Goal: Information Seeking & Learning: Find specific page/section

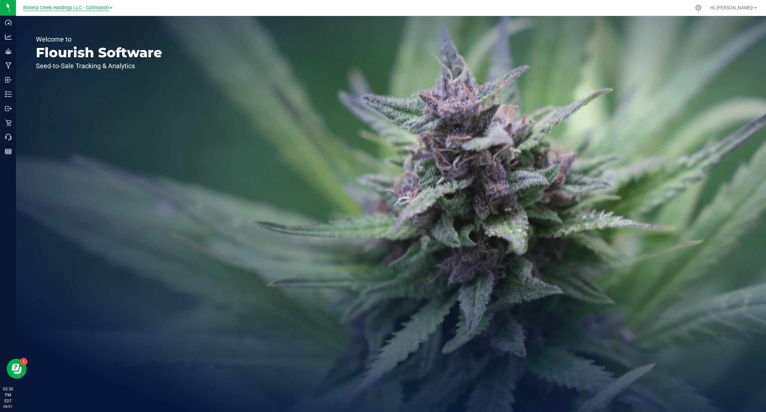
click at [96, 6] on span "Riviera Creek Holdings LLC - Cultivation" at bounding box center [66, 8] width 86 height 6
click at [97, 32] on link "Riviera Creek Holdings LLC - Processing" at bounding box center [67, 32] width 97 height 9
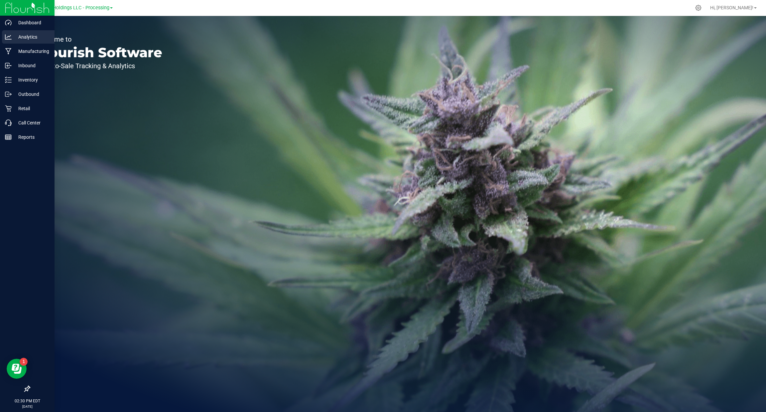
click at [25, 36] on p "Analytics" at bounding box center [32, 37] width 40 height 8
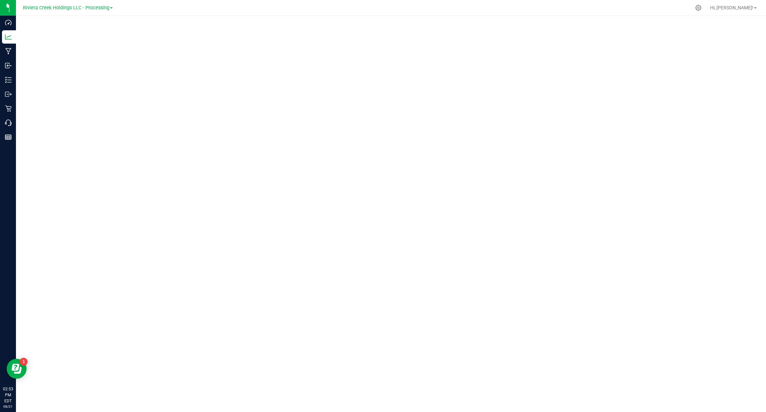
click at [16, 81] on div at bounding box center [391, 212] width 750 height 392
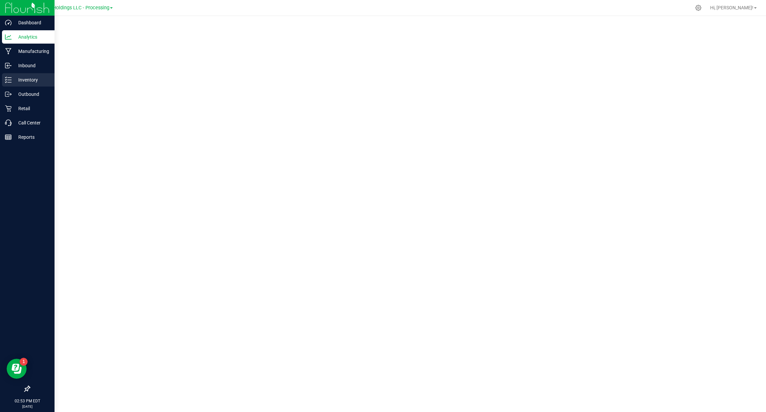
click at [11, 80] on icon at bounding box center [8, 80] width 7 height 7
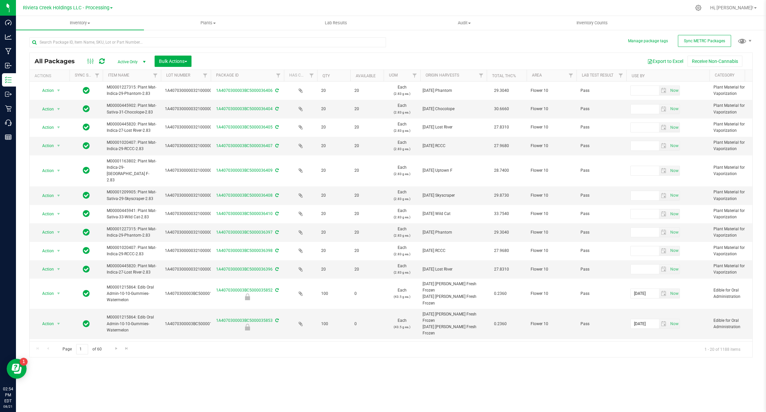
drag, startPoint x: 209, startPoint y: 77, endPoint x: 203, endPoint y: 76, distance: 6.3
click at [235, 73] on div "Actions Sync Status Item Name Lot Number Package ID Has COA Qty Available UOM O…" at bounding box center [388, 75] width 716 height 11
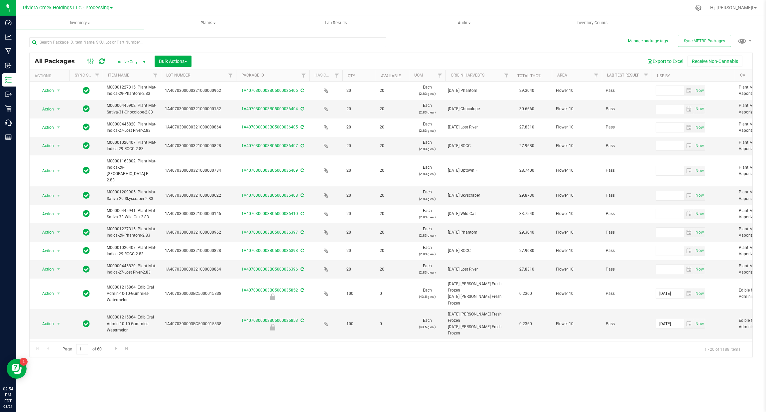
click at [163, 76] on th "Lot Number" at bounding box center [198, 76] width 75 height 12
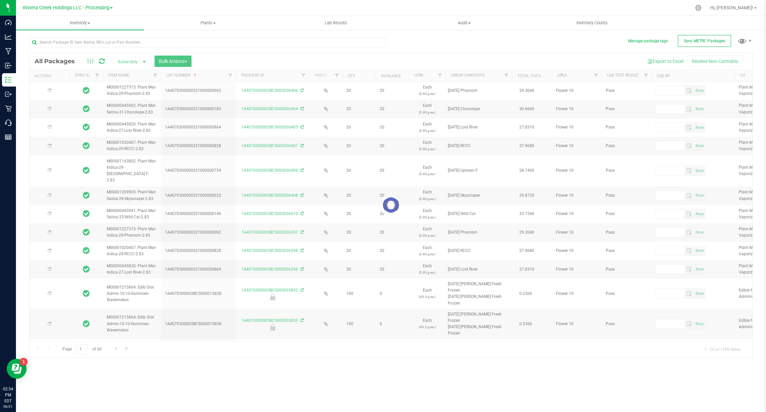
type input "2026-07-15"
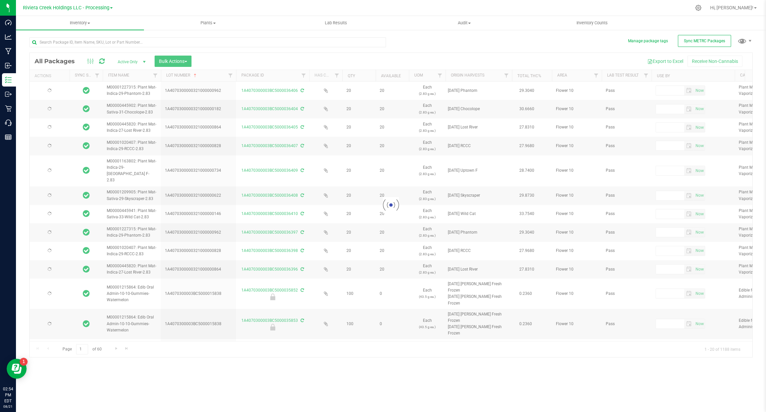
type input "2026-04-23"
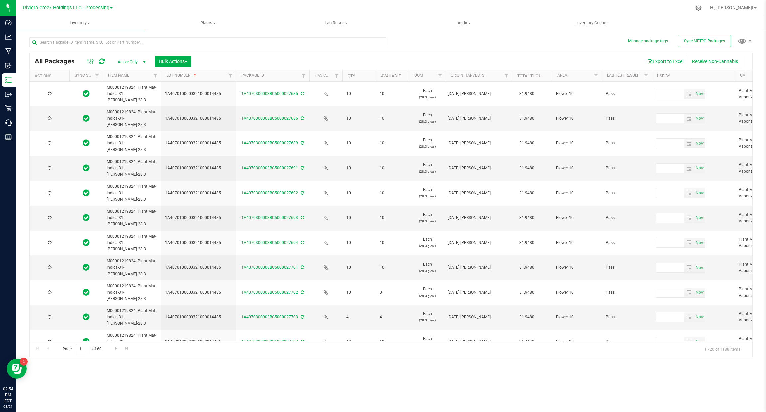
click at [210, 78] on th "Lot Number" at bounding box center [198, 76] width 75 height 12
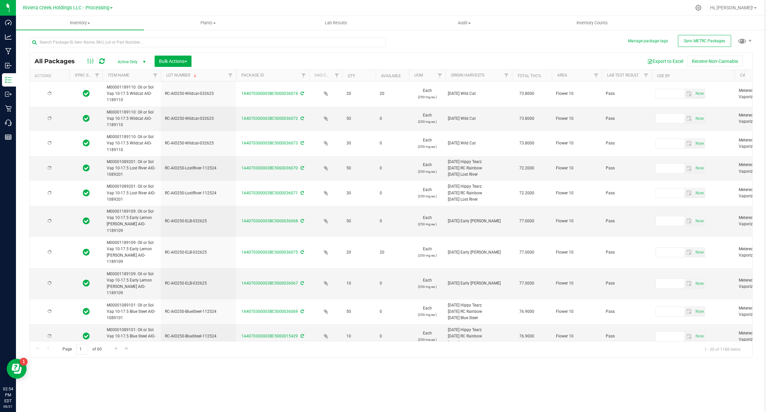
click at [207, 77] on th "Lot Number" at bounding box center [198, 76] width 75 height 12
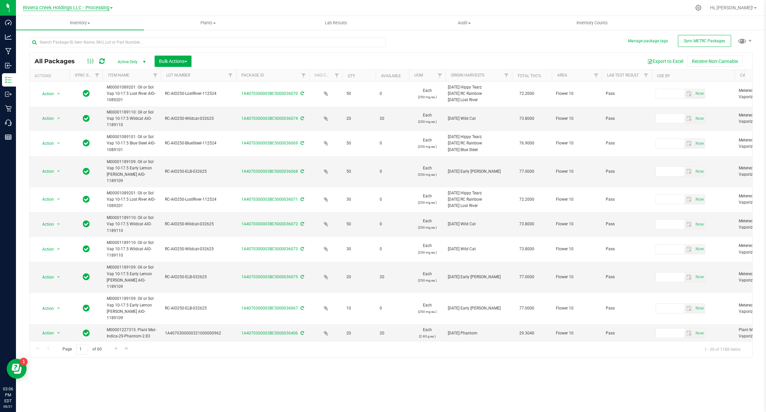
click at [83, 8] on span "Riviera Creek Holdings LLC - Processing" at bounding box center [66, 8] width 86 height 6
click at [89, 22] on link "Riviera Creek Holdings LLC - Cultivation" at bounding box center [67, 23] width 97 height 9
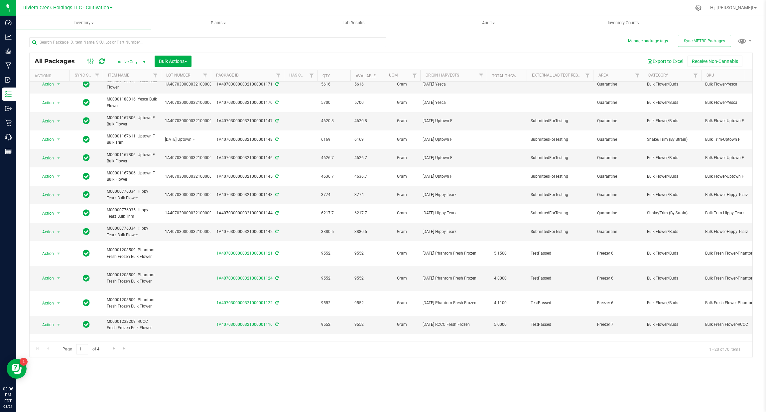
scroll to position [117, 0]
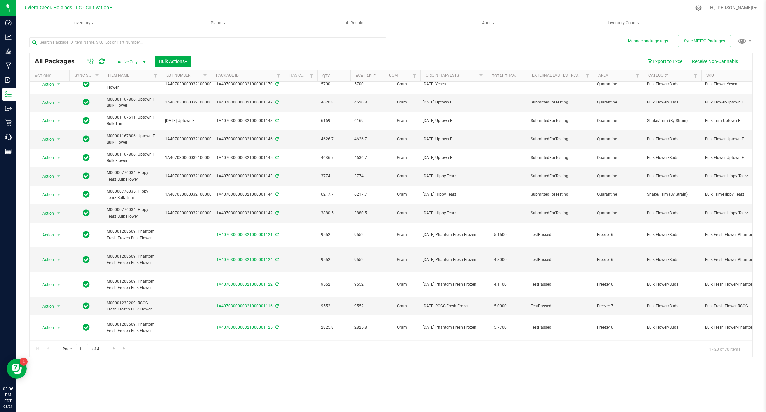
drag, startPoint x: 201, startPoint y: 333, endPoint x: 316, endPoint y: 340, distance: 115.0
click at [316, 340] on div "Action Action Adjust qty Create package Edit attributes Global inventory Locate…" at bounding box center [391, 210] width 723 height 259
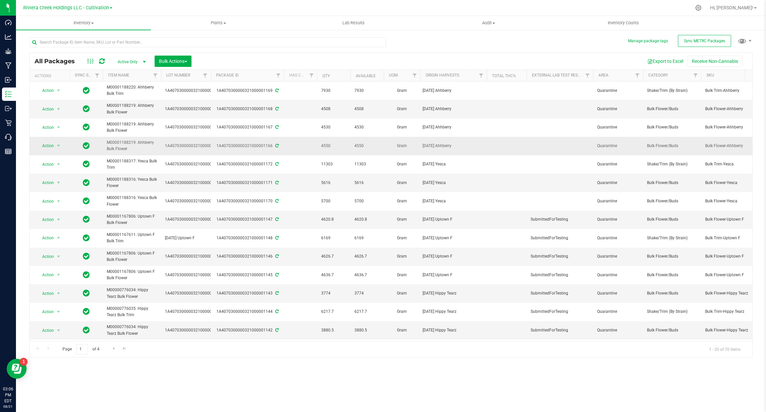
click at [518, 139] on td at bounding box center [507, 146] width 40 height 18
click at [586, 75] on span "Filter" at bounding box center [587, 75] width 5 height 5
click at [622, 149] on span "SubmittedForTesting" at bounding box center [614, 149] width 37 height 4
click at [593, 149] on input "SubmittedForTesting" at bounding box center [591, 149] width 4 height 4
checkbox input "true"
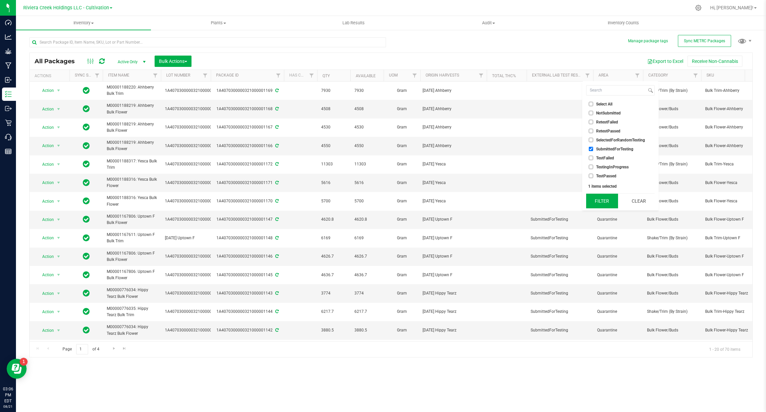
click at [605, 204] on button "Filter" at bounding box center [602, 201] width 32 height 15
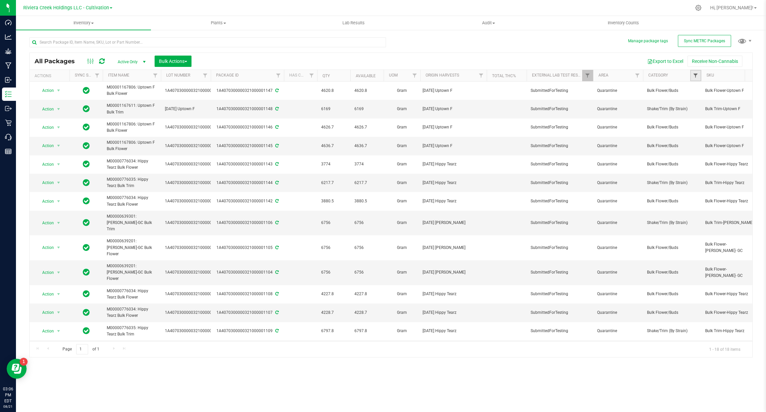
click at [696, 73] on span "Filter" at bounding box center [695, 75] width 5 height 5
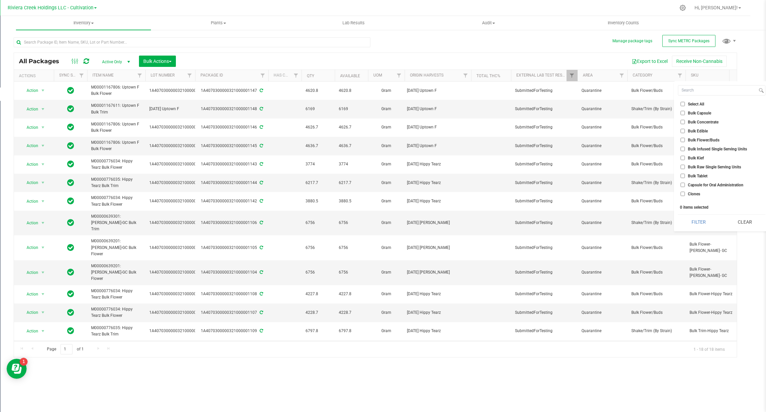
drag, startPoint x: 710, startPoint y: 139, endPoint x: 711, endPoint y: 144, distance: 4.4
click at [710, 139] on span "Bulk Flower/Buds" at bounding box center [704, 140] width 32 height 4
click at [685, 139] on input "Bulk Flower/Buds" at bounding box center [683, 140] width 4 height 4
checkbox input "true"
click at [701, 226] on button "Filter" at bounding box center [698, 222] width 41 height 15
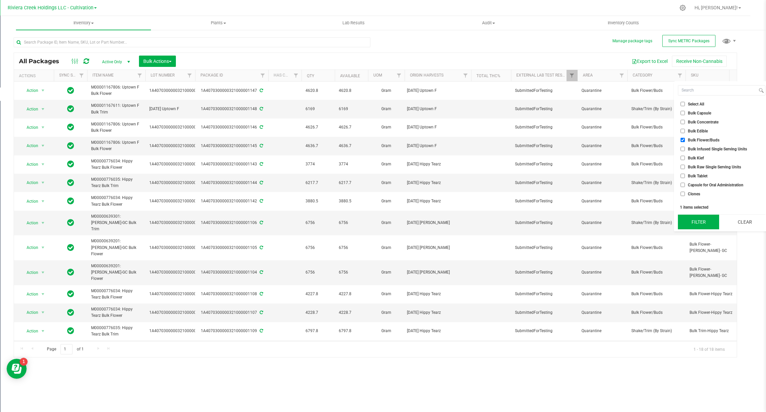
scroll to position [0, 0]
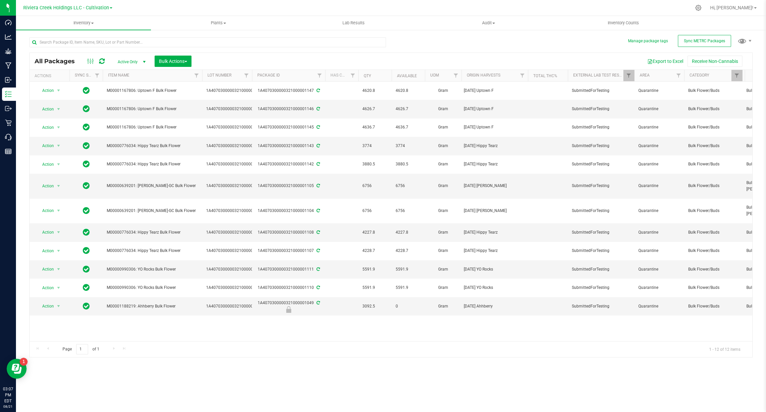
drag, startPoint x: 161, startPoint y: 74, endPoint x: 203, endPoint y: 78, distance: 42.1
click at [203, 78] on div "Actions Sync Status Item Name Lot Number Package ID Has COA Qty Available UOM O…" at bounding box center [388, 75] width 716 height 11
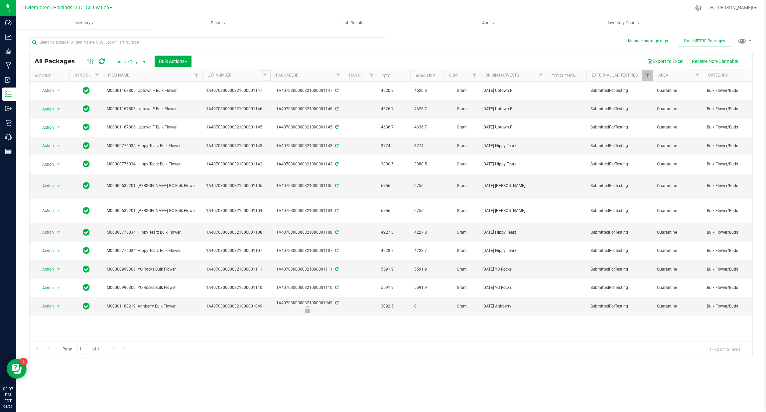
drag, startPoint x: 250, startPoint y: 76, endPoint x: 274, endPoint y: 79, distance: 23.9
click at [274, 79] on div "Actions Sync Status Item Name Lot Number Package ID Has COA Qty Available UOM O…" at bounding box center [388, 75] width 716 height 11
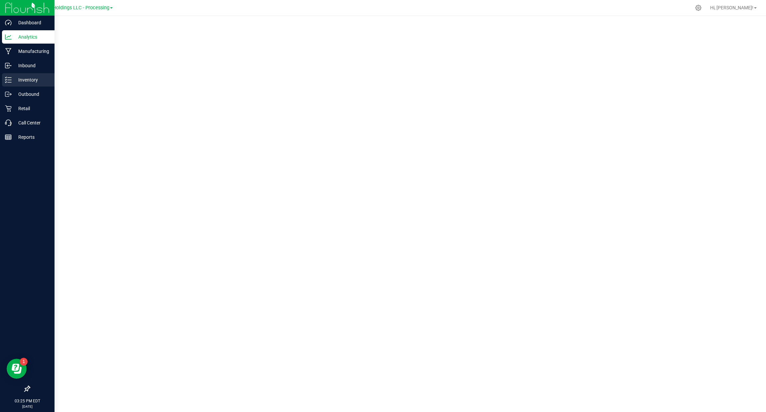
click at [14, 82] on p "Inventory" at bounding box center [32, 80] width 40 height 8
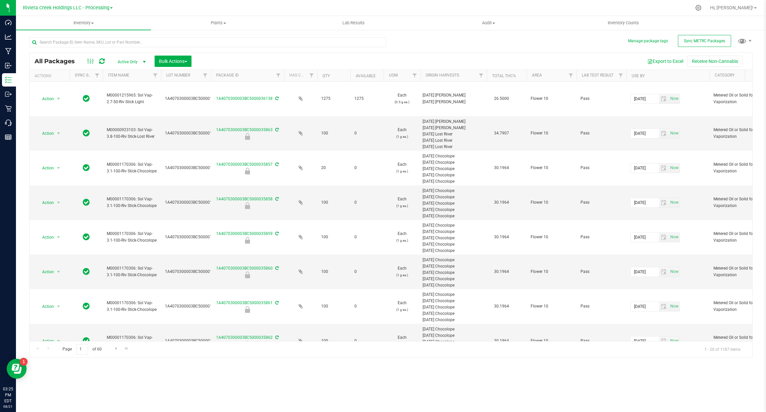
click at [479, 379] on div "Inventory All packages All inventory Waste log Create inventory Plants All plan…" at bounding box center [391, 214] width 750 height 396
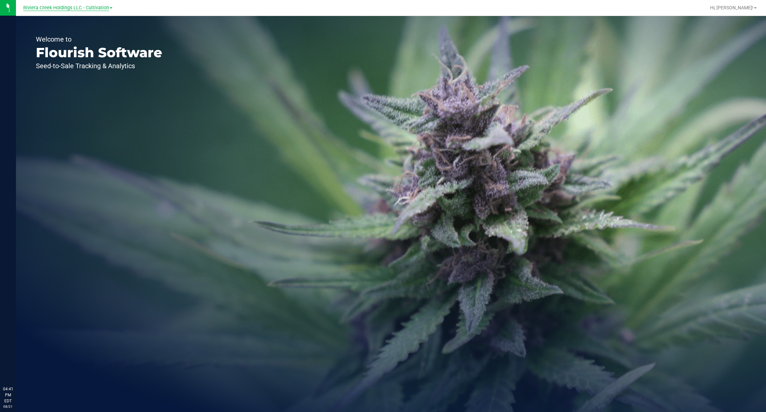
click at [99, 10] on span "Riviera Creek Holdings LLC - Cultivation" at bounding box center [66, 8] width 86 height 6
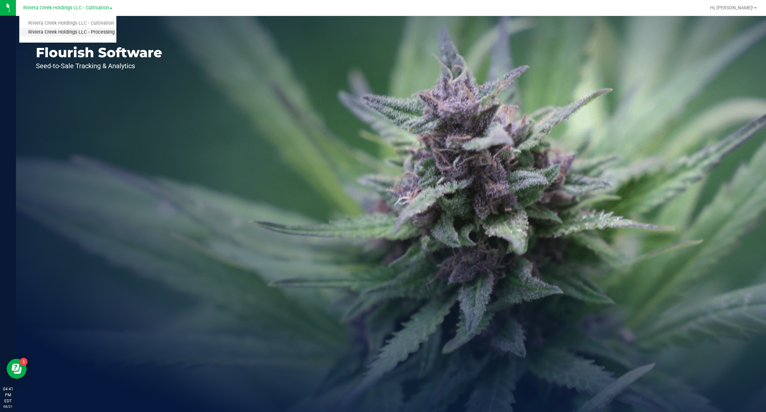
click at [105, 29] on link "Riviera Creek Holdings LLC - Processing" at bounding box center [67, 32] width 97 height 9
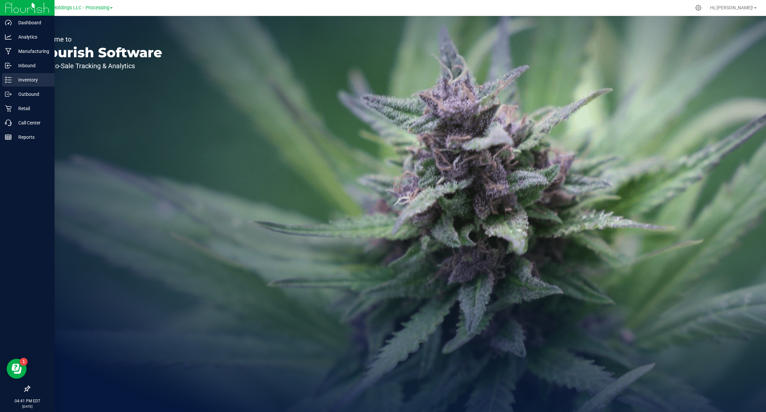
click at [15, 78] on p "Inventory" at bounding box center [32, 80] width 40 height 8
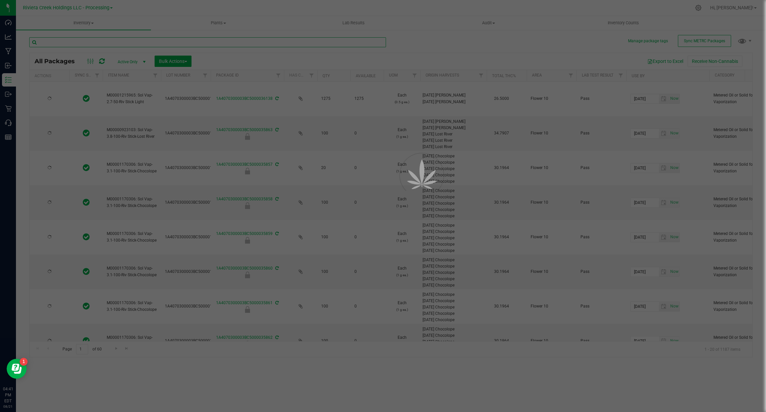
click at [135, 41] on input "text" at bounding box center [207, 42] width 357 height 10
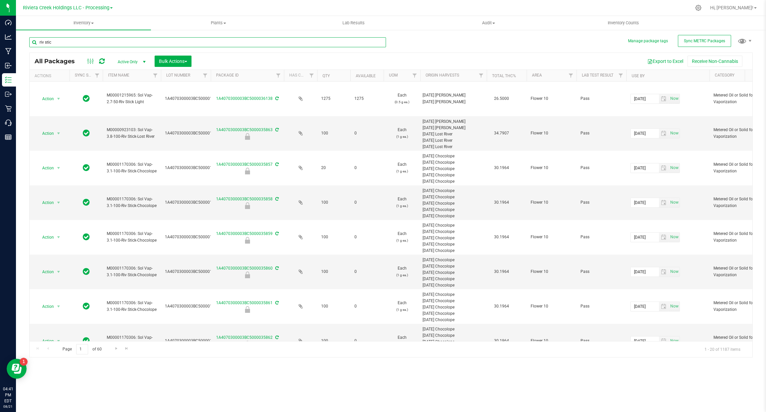
type input "riv stick"
type input "2026-05-22"
type input "2026-04-16"
type input "2026-02-23"
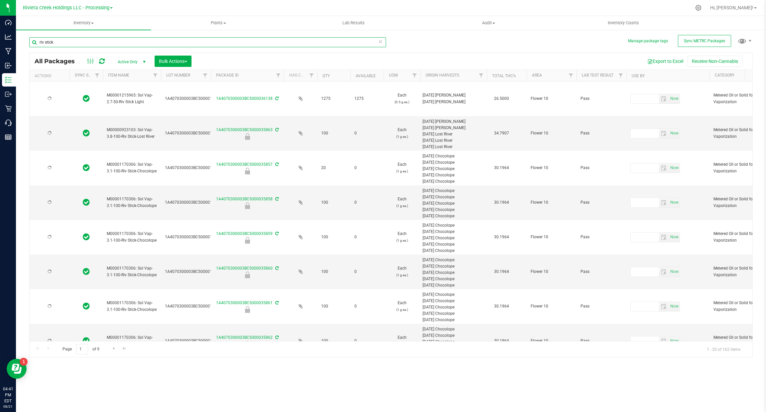
type input "2026-02-23"
type input "2026-04-16"
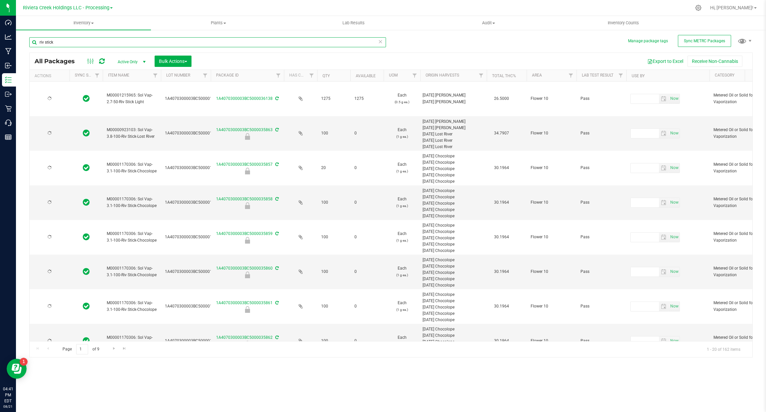
type input "2026-02-23"
type input "2026-06-08"
type input "2026-05-22"
type input "2026-04-03"
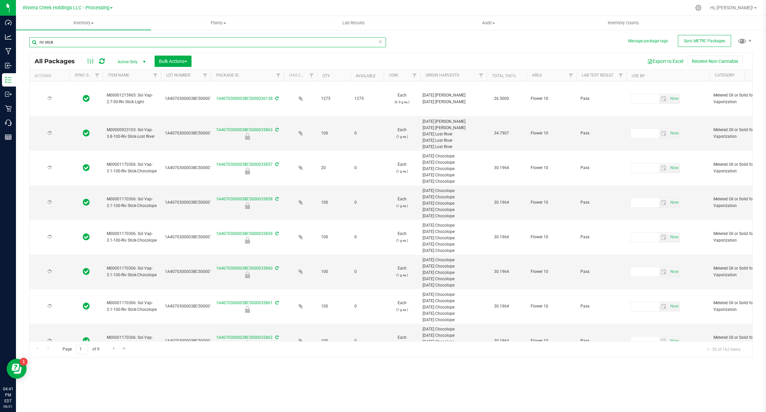
type input "2026-04-03"
type input "2026-07-15"
type input "2026-05-22"
type input "2026-06-08"
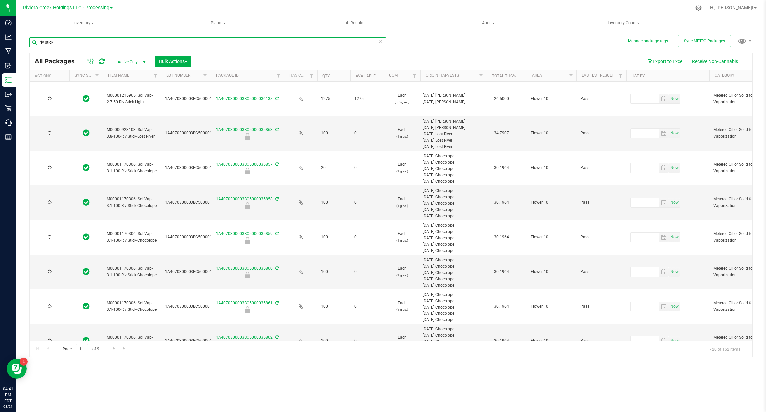
type input "2026-04-03"
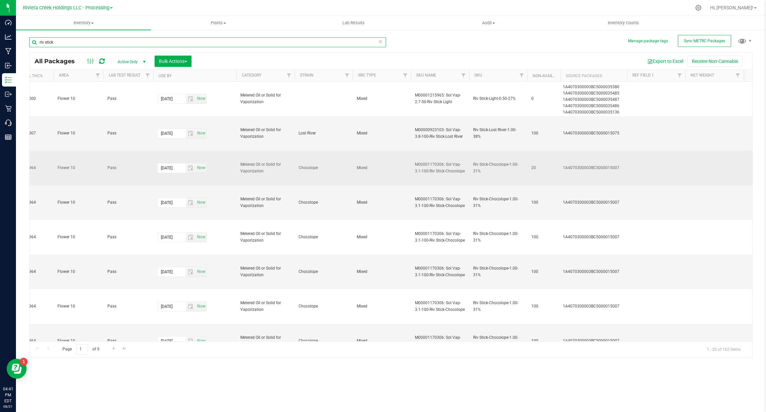
scroll to position [0, 474]
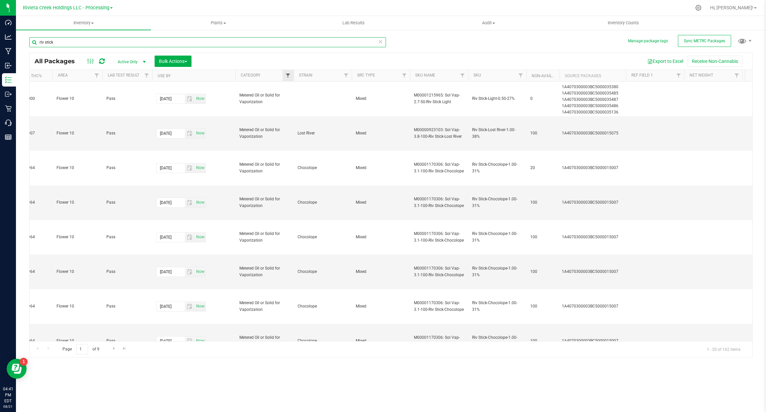
type input "riv stick"
click at [286, 76] on span "Filter" at bounding box center [287, 75] width 5 height 5
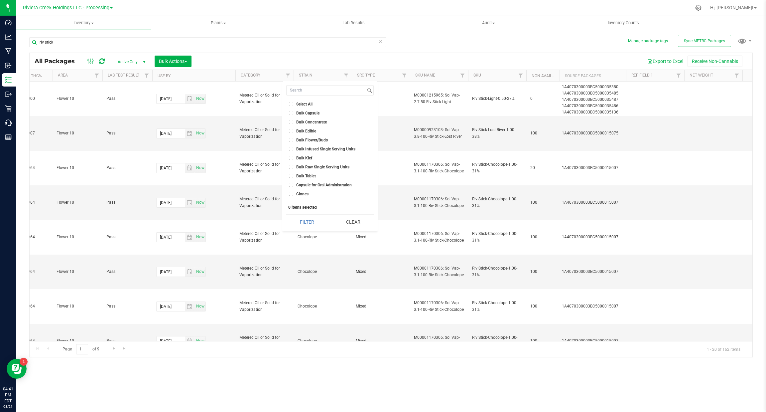
click at [311, 122] on span "Bulk Concentrate" at bounding box center [311, 122] width 31 height 4
click at [293, 122] on input "Bulk Concentrate" at bounding box center [291, 122] width 4 height 4
checkbox input "true"
click at [305, 222] on button "Filter" at bounding box center [306, 222] width 41 height 15
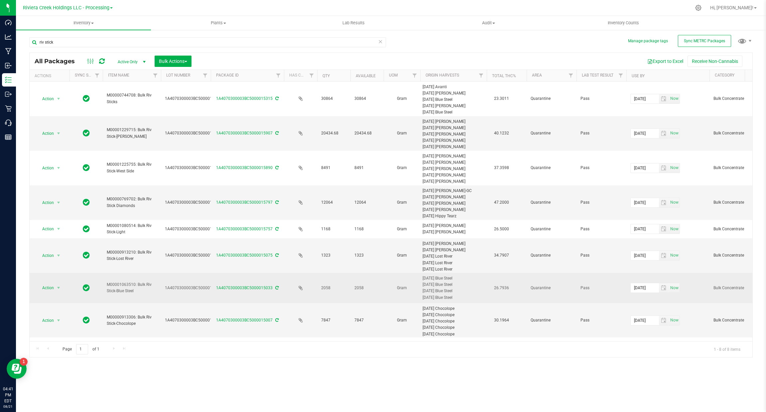
drag, startPoint x: 134, startPoint y: 296, endPoint x: 96, endPoint y: 286, distance: 39.0
click at [149, 298] on td "M00001063510: Bulk Riv Stick-Blue Steel" at bounding box center [132, 288] width 58 height 30
drag, startPoint x: 142, startPoint y: 289, endPoint x: 103, endPoint y: 282, distance: 39.6
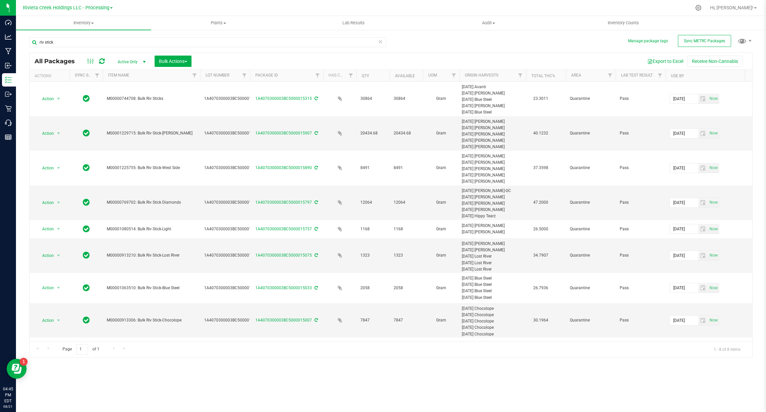
drag, startPoint x: 161, startPoint y: 73, endPoint x: 208, endPoint y: 72, distance: 47.6
click at [208, 72] on div "Actions Sync Status Item Name Lot Number Package ID Has COA Qty Available UOM O…" at bounding box center [388, 75] width 716 height 11
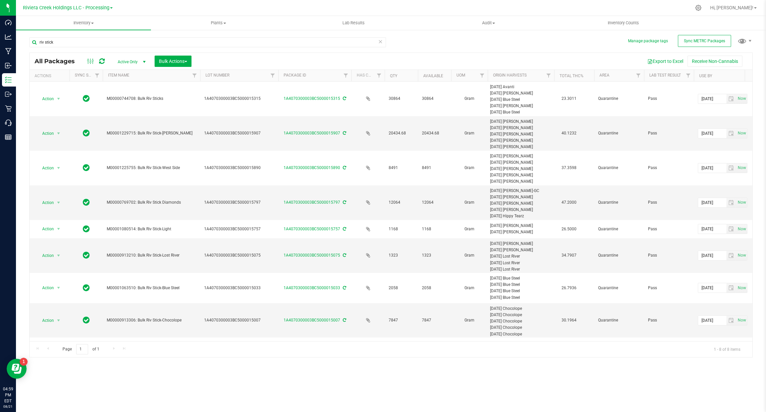
drag, startPoint x: 249, startPoint y: 74, endPoint x: 281, endPoint y: 80, distance: 32.2
click at [281, 80] on div "Actions Sync Status Item Name Lot Number Package ID Has COA Qty Available UOM O…" at bounding box center [388, 75] width 716 height 11
